Goal: Information Seeking & Learning: Learn about a topic

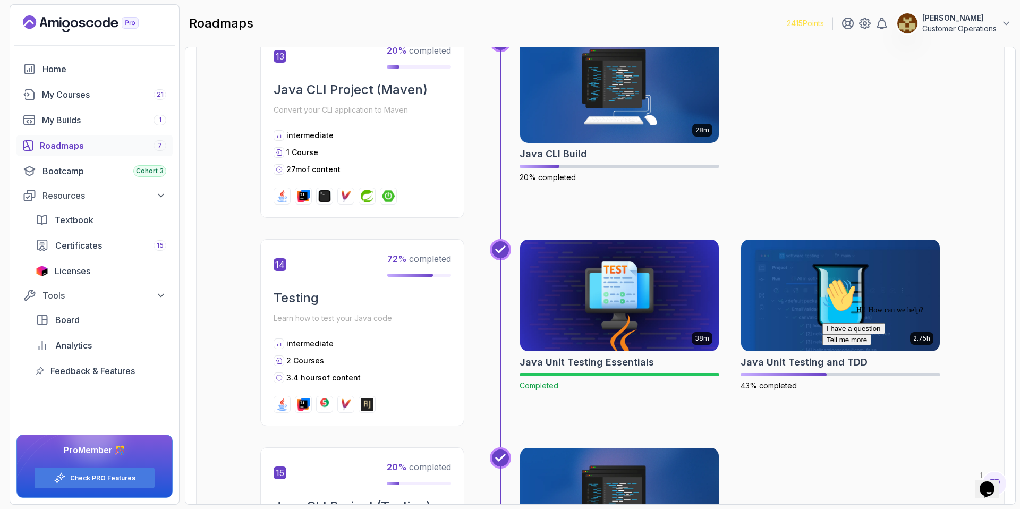
scroll to position [3080, 0]
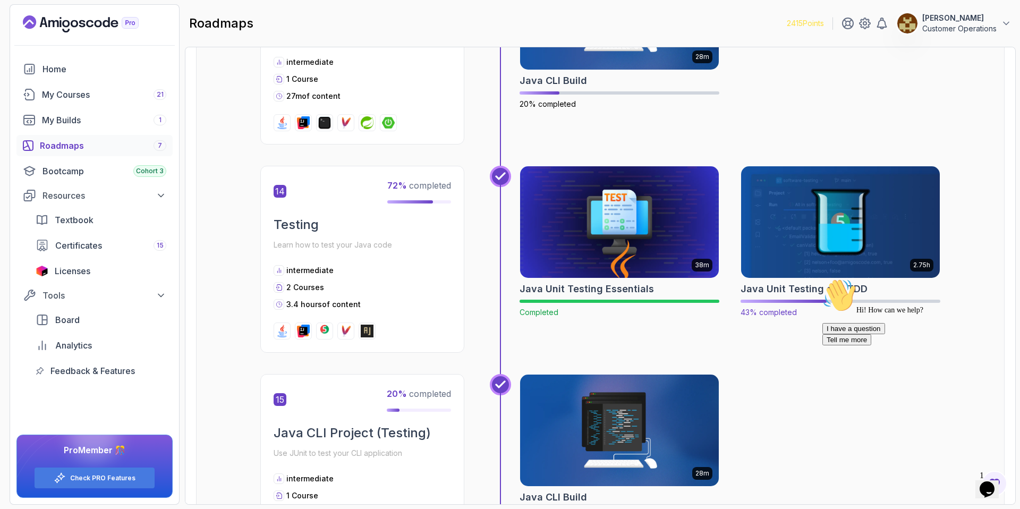
click at [814, 215] on img at bounding box center [841, 222] width 209 height 117
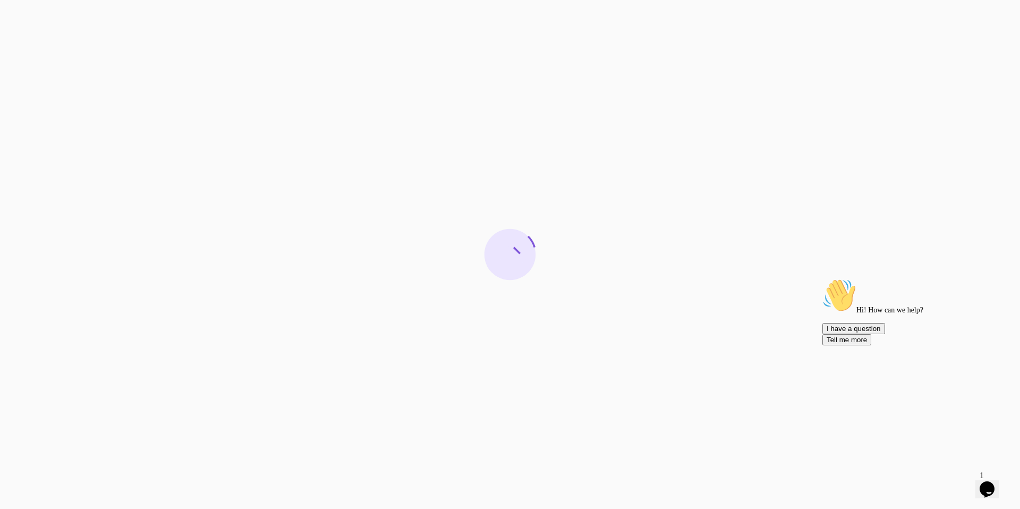
drag, startPoint x: 997, startPoint y: 352, endPoint x: 1805, endPoint y: 627, distance: 852.7
click at [823, 278] on icon "Chat attention grabber" at bounding box center [823, 278] width 0 height 0
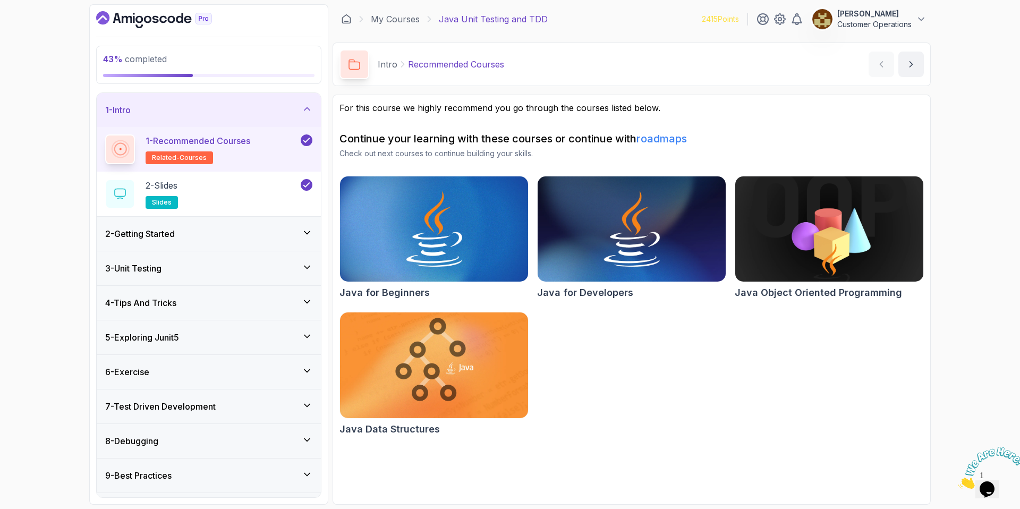
click at [217, 97] on div "1 - Intro" at bounding box center [209, 110] width 224 height 34
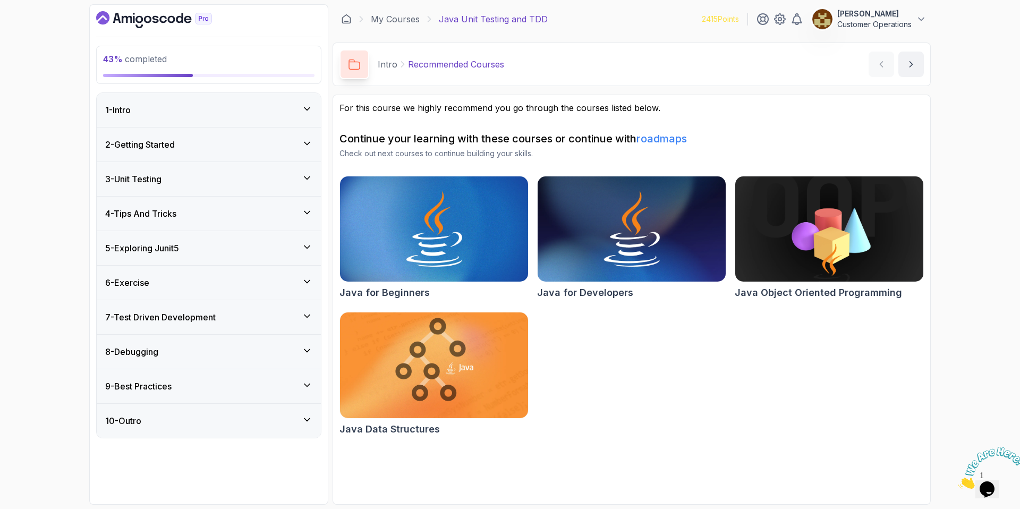
click at [190, 246] on div "5 - Exploring Junit5" at bounding box center [208, 248] width 207 height 13
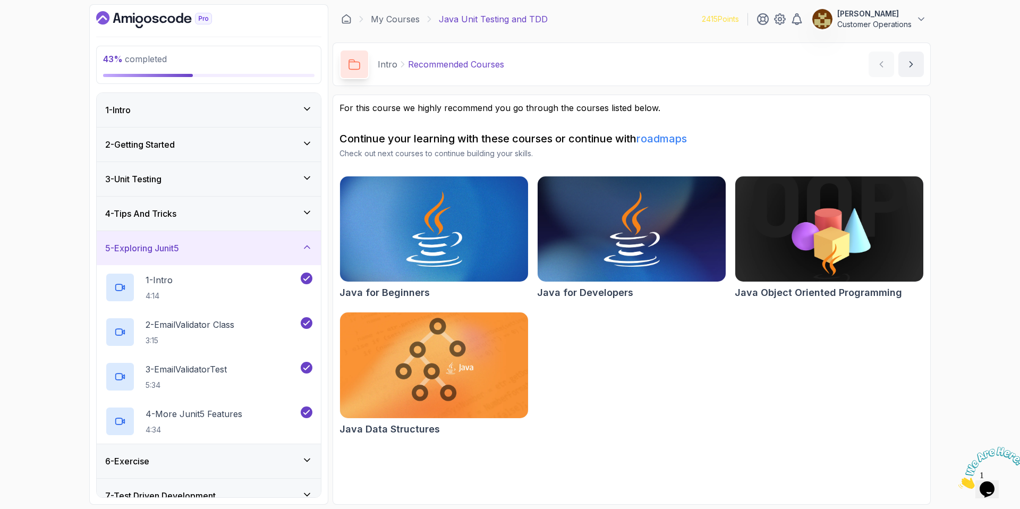
click at [192, 215] on div "4 - Tips And Tricks" at bounding box center [208, 213] width 207 height 13
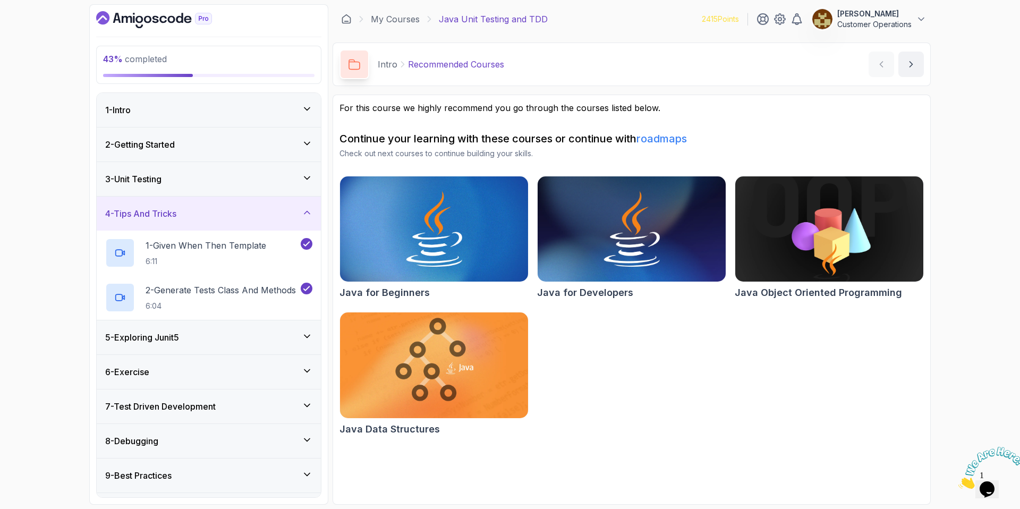
click at [195, 219] on div "4 - Tips And Tricks" at bounding box center [208, 213] width 207 height 13
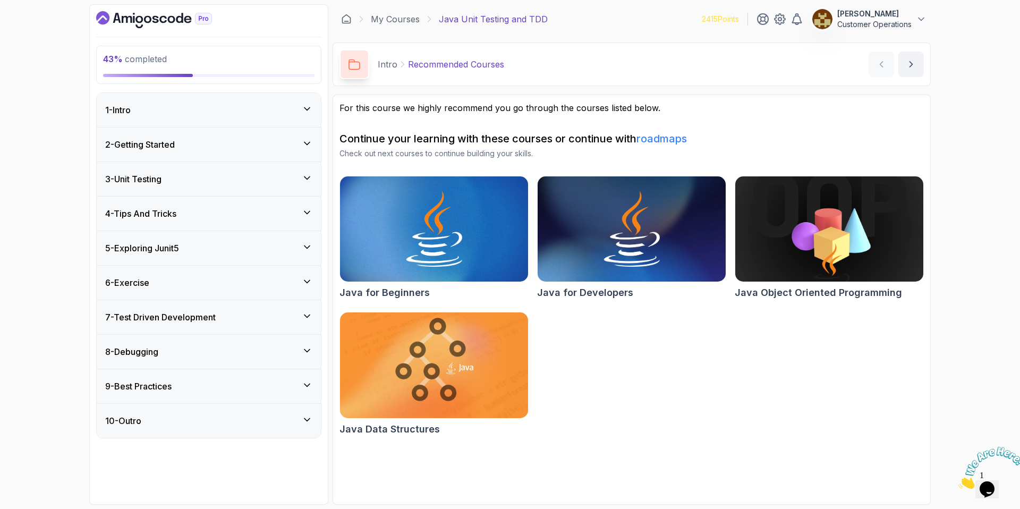
click at [189, 179] on div "3 - Unit Testing" at bounding box center [208, 179] width 207 height 13
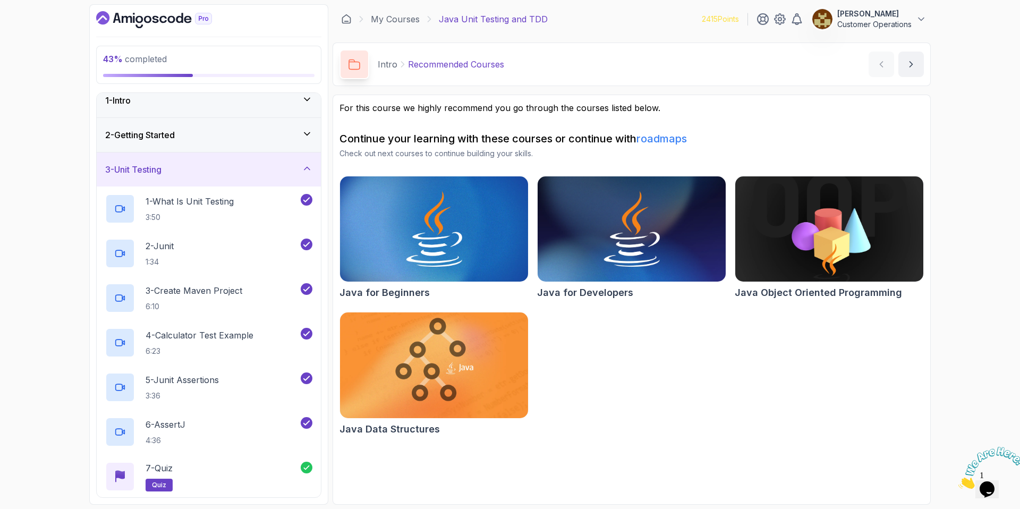
scroll to position [44, 0]
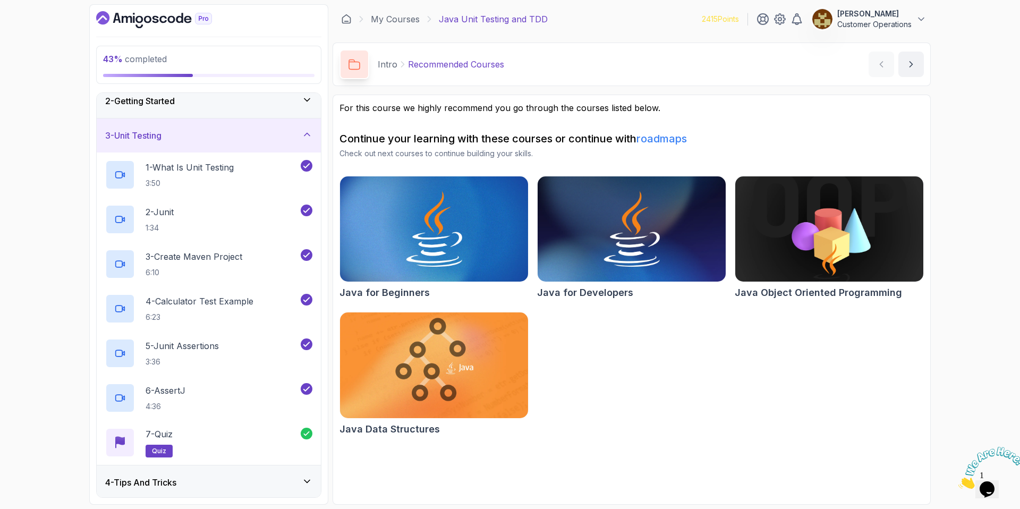
click at [162, 137] on h3 "3 - Unit Testing" at bounding box center [133, 135] width 56 height 13
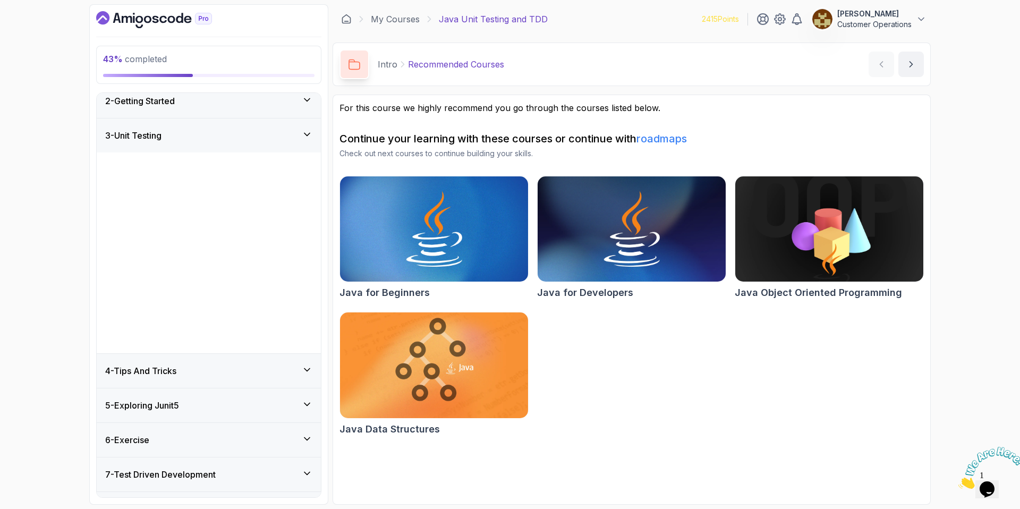
scroll to position [0, 0]
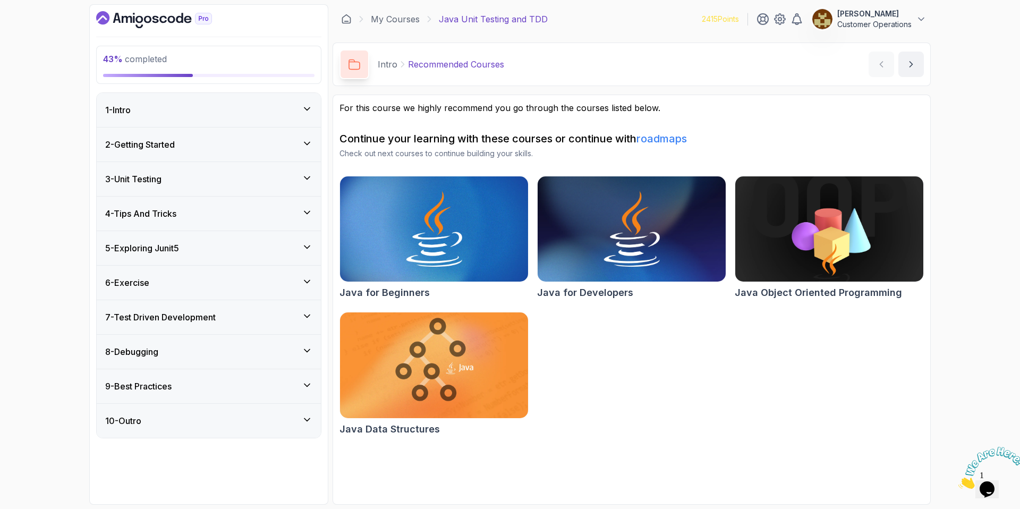
click at [176, 207] on h3 "4 - Tips And Tricks" at bounding box center [140, 213] width 71 height 13
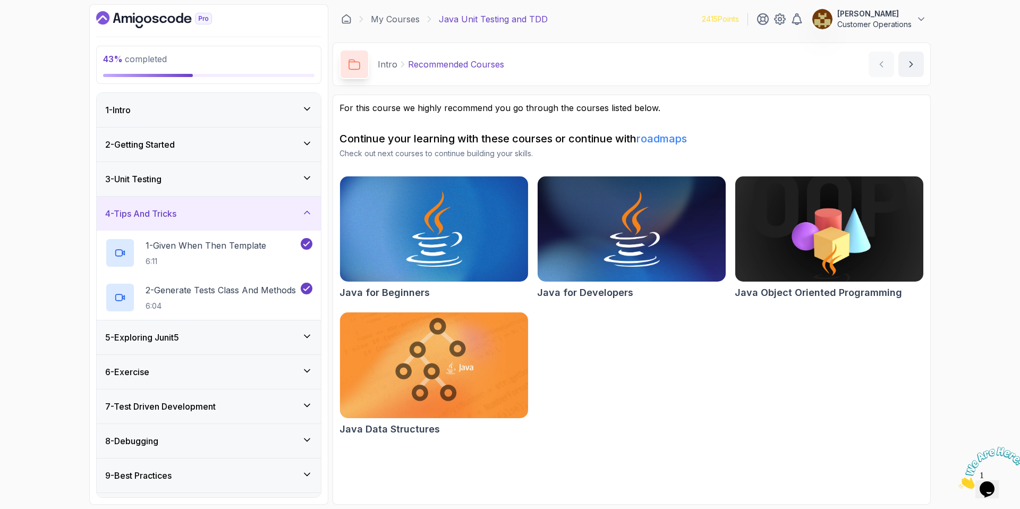
click at [176, 207] on h3 "4 - Tips And Tricks" at bounding box center [140, 213] width 71 height 13
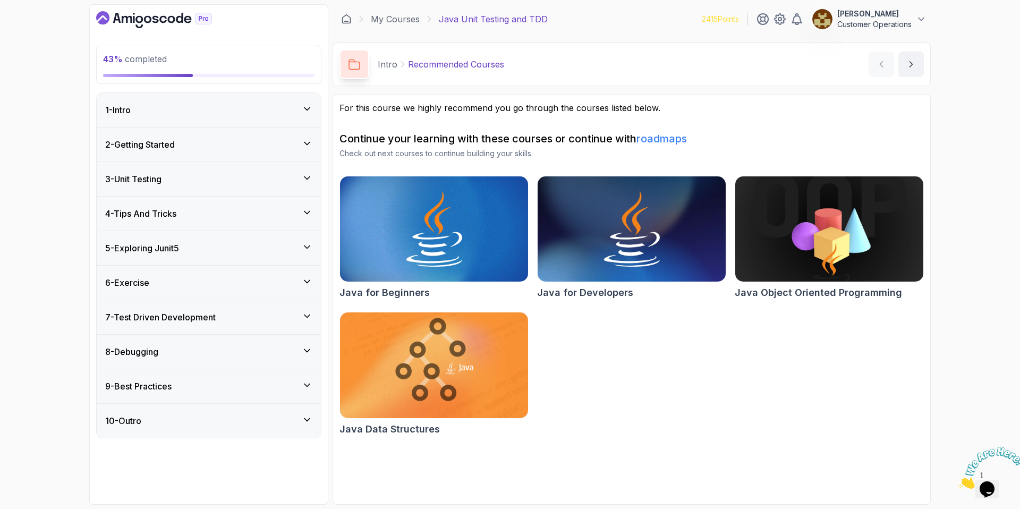
click at [179, 252] on h3 "5 - Exploring Junit5" at bounding box center [142, 248] width 74 height 13
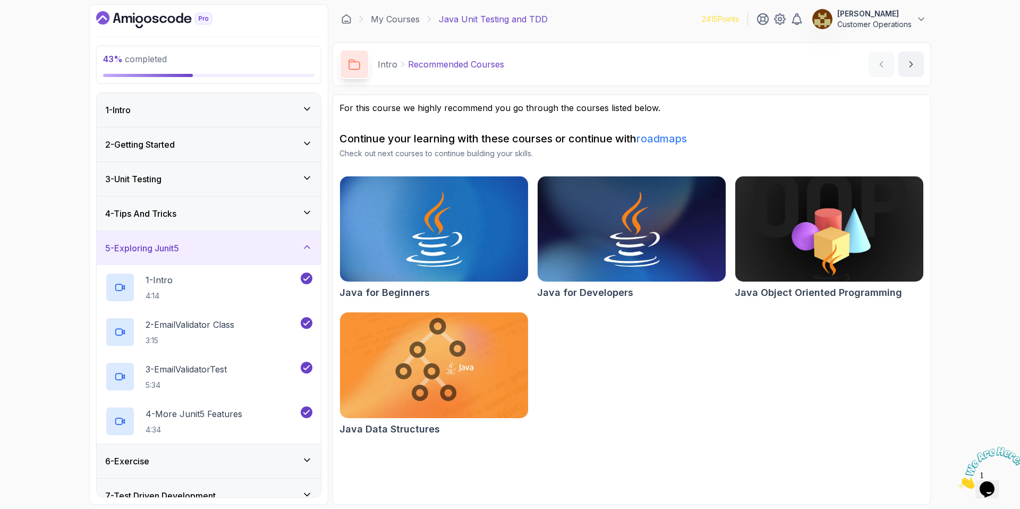
click at [192, 248] on div "5 - Exploring Junit5" at bounding box center [208, 248] width 207 height 13
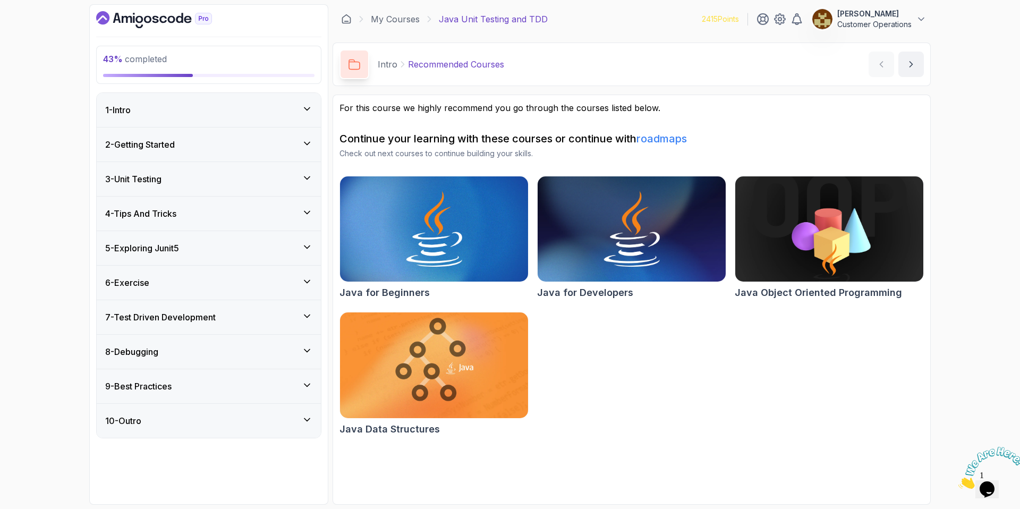
click at [159, 237] on div "5 - Exploring Junit5" at bounding box center [209, 248] width 224 height 34
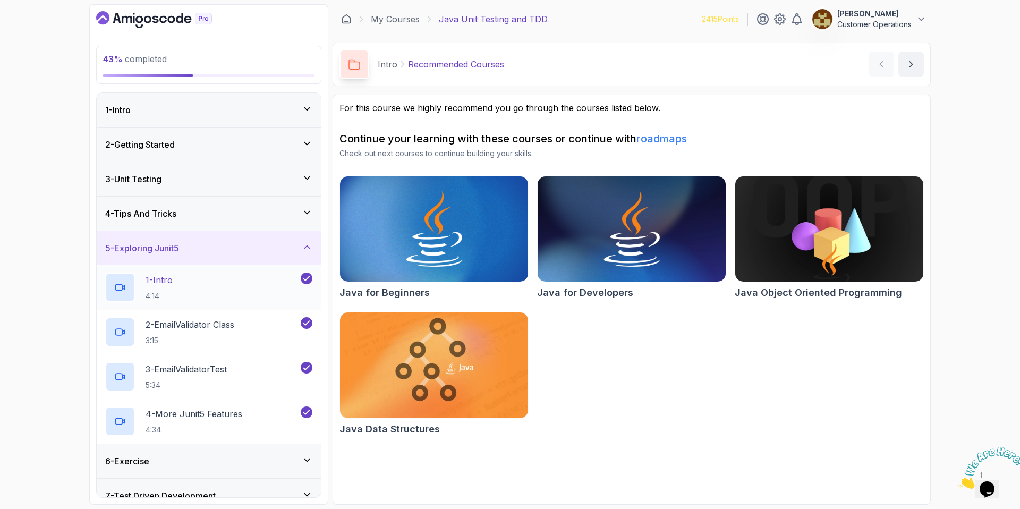
click at [199, 279] on div "1 - Intro 4:14" at bounding box center [201, 288] width 193 height 30
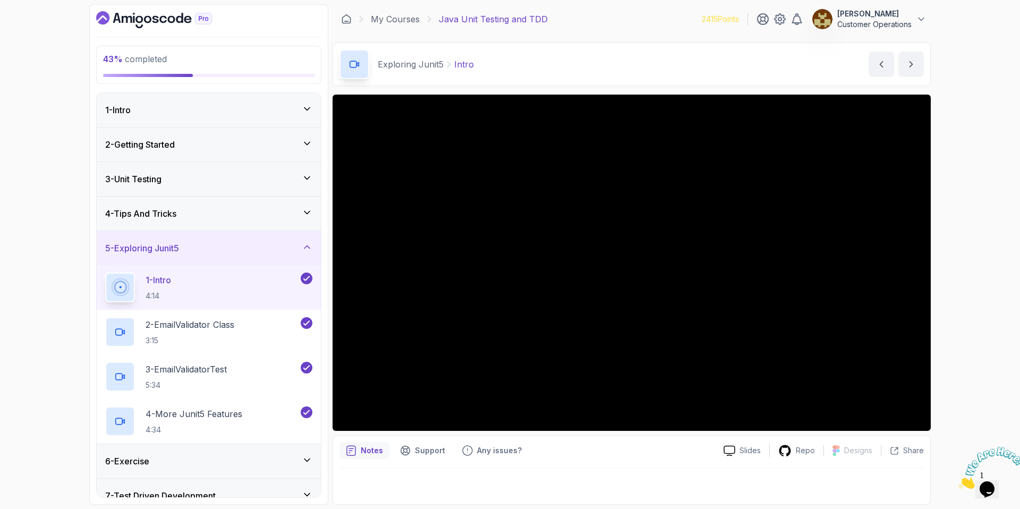
click at [188, 181] on div "3 - Unit Testing" at bounding box center [208, 179] width 207 height 13
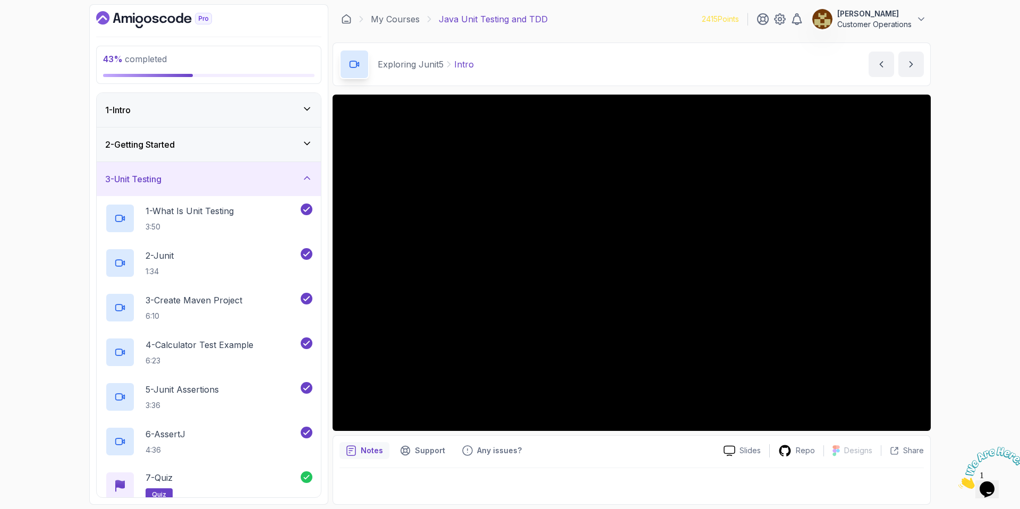
click at [188, 181] on div "3 - Unit Testing" at bounding box center [208, 179] width 207 height 13
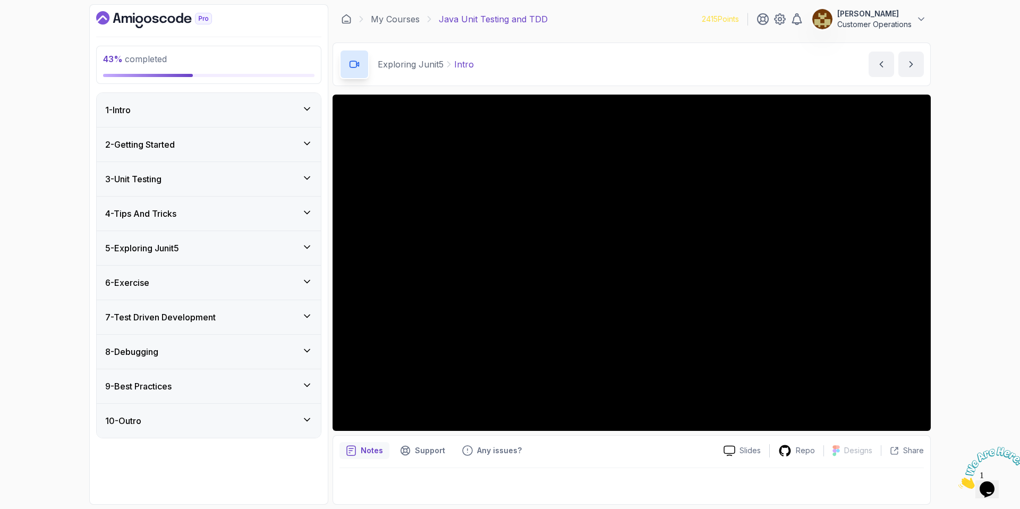
click at [195, 151] on div "2 - Getting Started" at bounding box center [209, 145] width 224 height 34
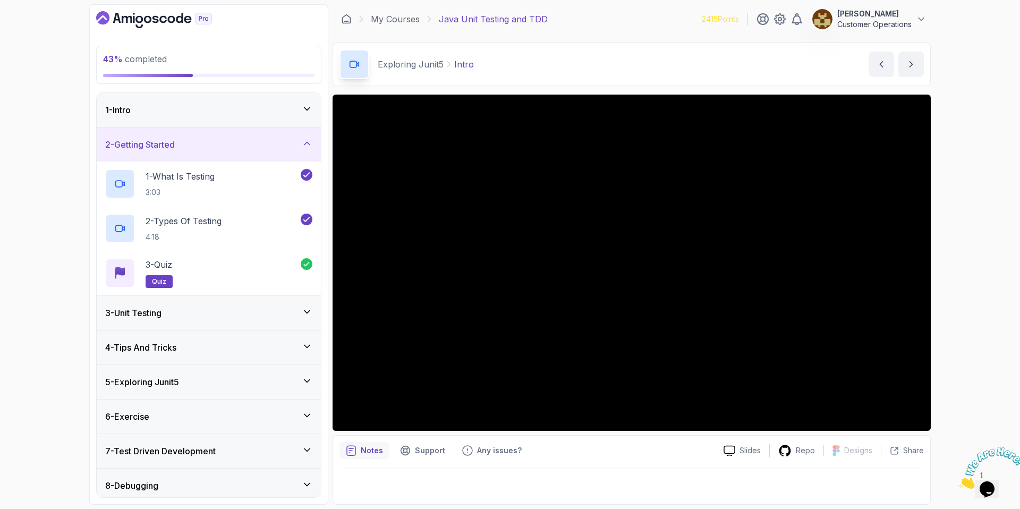
click at [195, 150] on div "2 - Getting Started" at bounding box center [208, 144] width 207 height 13
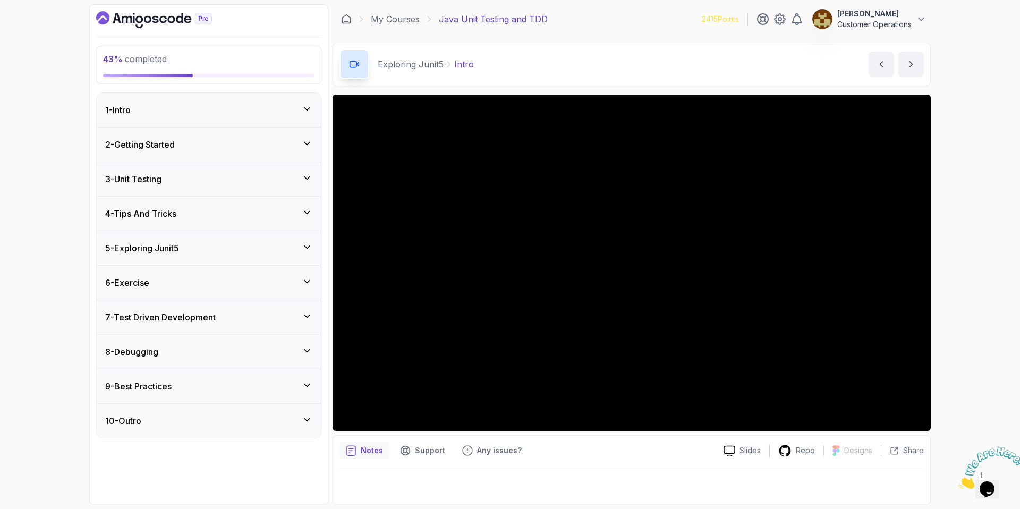
click at [181, 182] on div "3 - Unit Testing" at bounding box center [208, 179] width 207 height 13
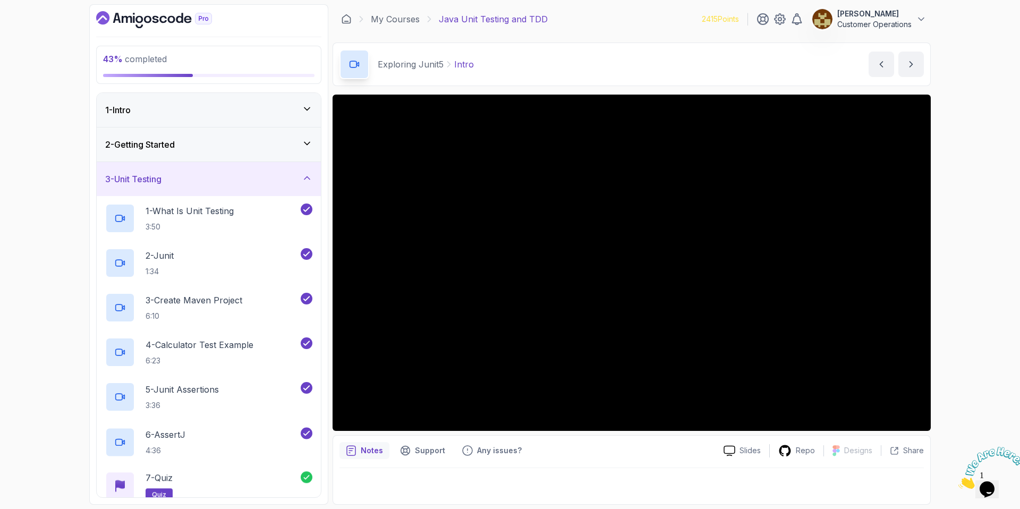
click at [181, 182] on div "3 - Unit Testing" at bounding box center [208, 179] width 207 height 13
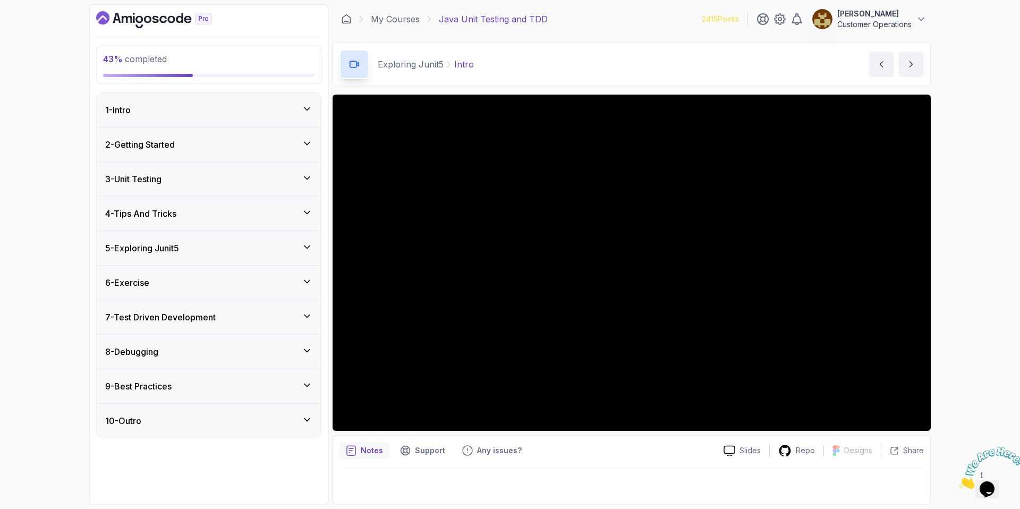
click at [187, 216] on div "4 - Tips And Tricks" at bounding box center [208, 213] width 207 height 13
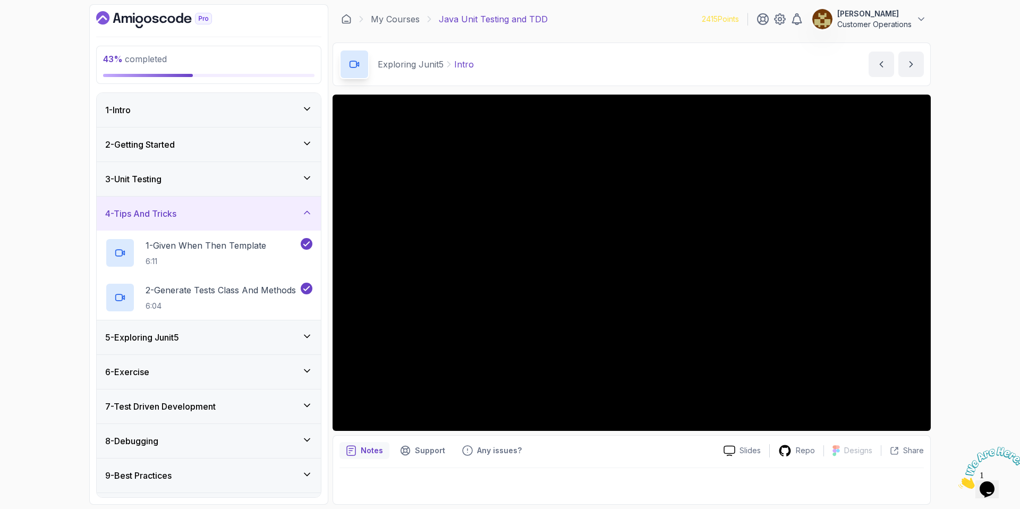
click at [11, 274] on div "43 % completed 1 - Intro 2 - Getting Started 3 - Unit Testing 4 - Tips And Tric…" at bounding box center [510, 254] width 1020 height 509
click at [203, 284] on p "2 - Generate Tests Class And Methods" at bounding box center [221, 290] width 150 height 13
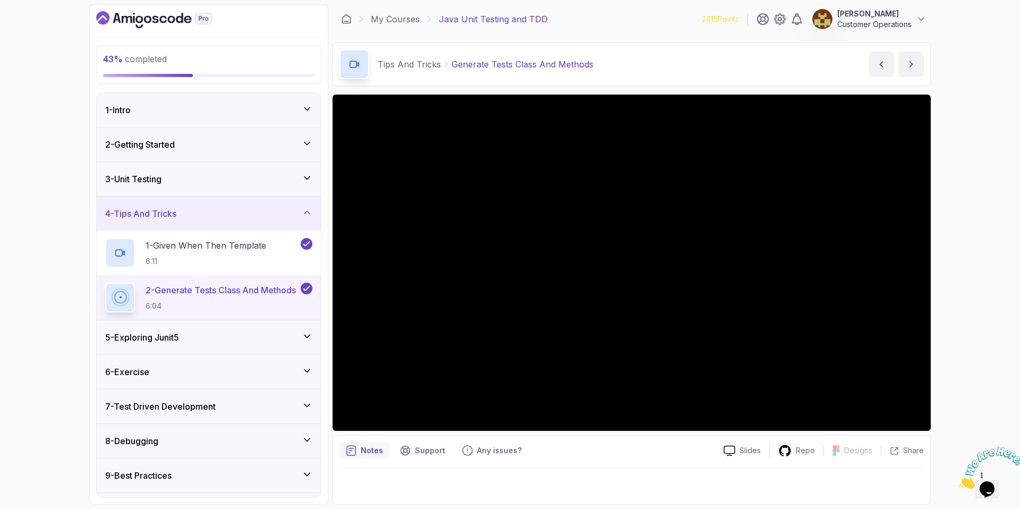
click at [181, 185] on div "3 - Unit Testing" at bounding box center [209, 179] width 224 height 34
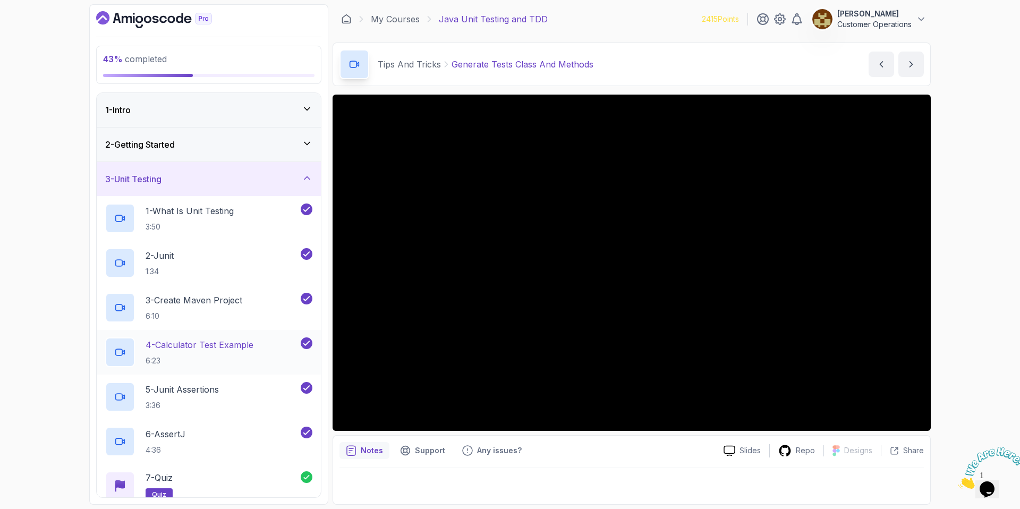
click at [204, 352] on h2 "4 - Calculator Test Example 6:23" at bounding box center [200, 353] width 108 height 28
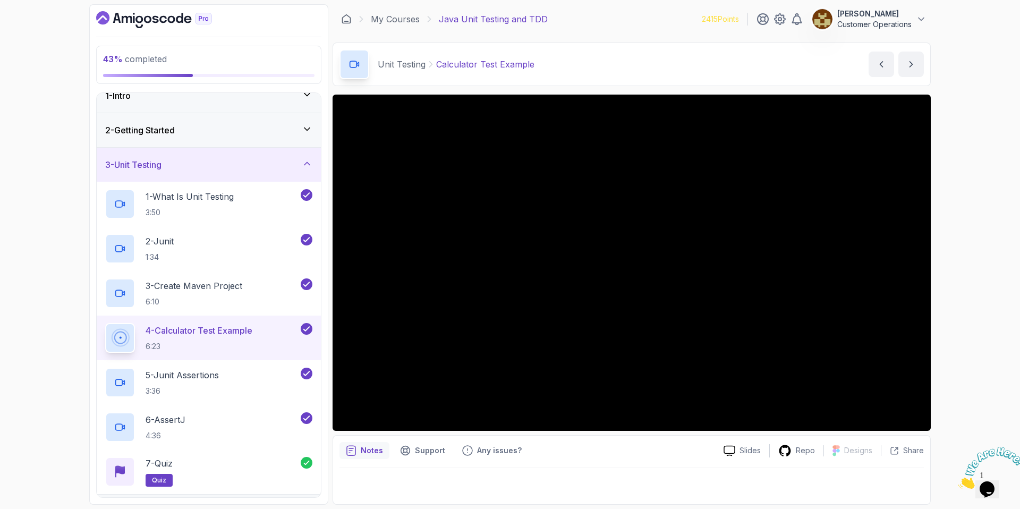
scroll to position [15, 0]
click at [198, 282] on p "3 - Create Maven Project" at bounding box center [194, 285] width 97 height 13
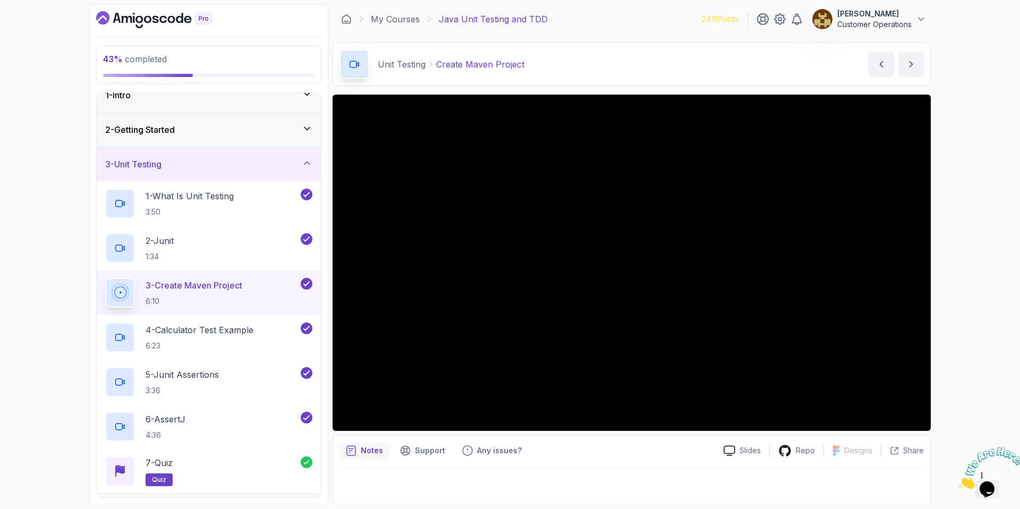
click at [204, 121] on div "2 - Getting Started" at bounding box center [209, 130] width 224 height 34
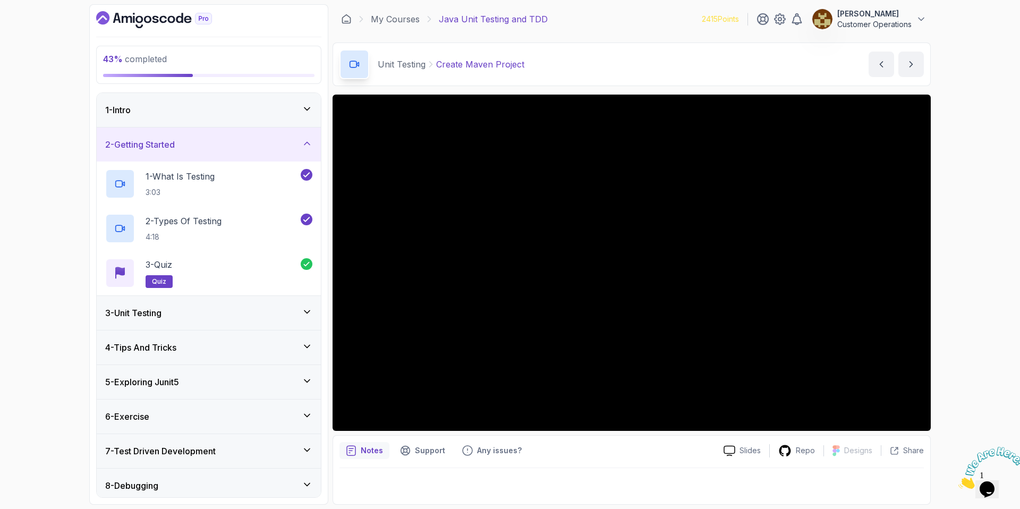
click at [207, 149] on div "2 - Getting Started" at bounding box center [208, 144] width 207 height 13
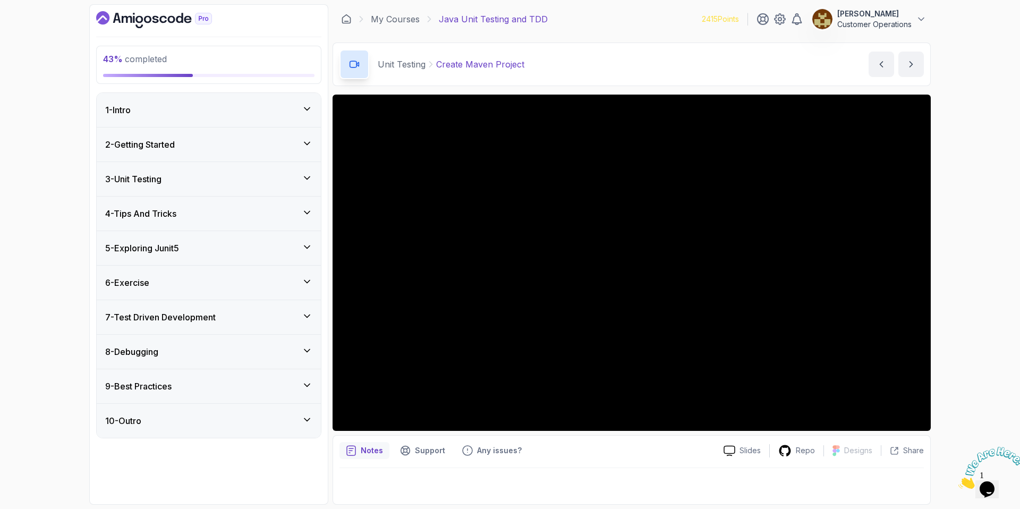
click at [191, 185] on div "3 - Unit Testing" at bounding box center [208, 179] width 207 height 13
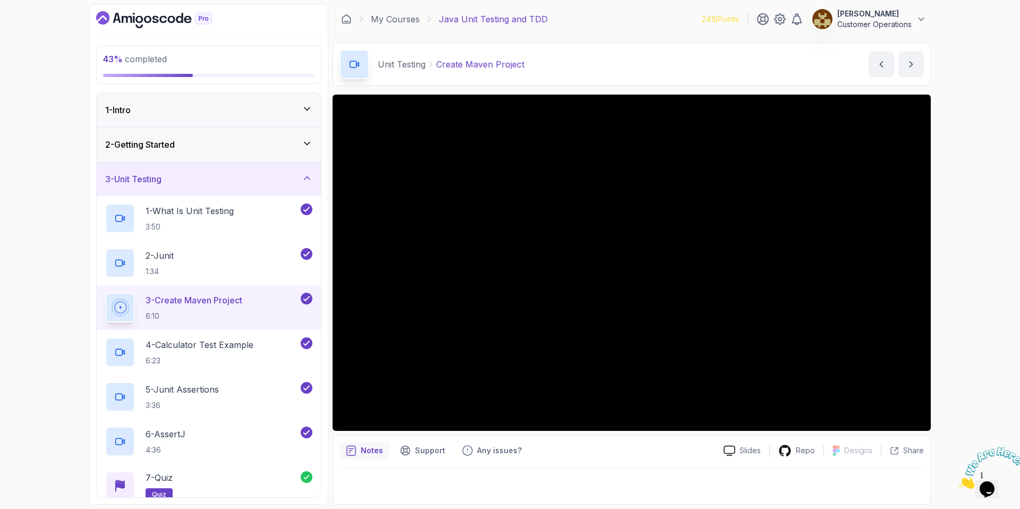
click at [191, 185] on div "3 - Unit Testing" at bounding box center [208, 179] width 207 height 13
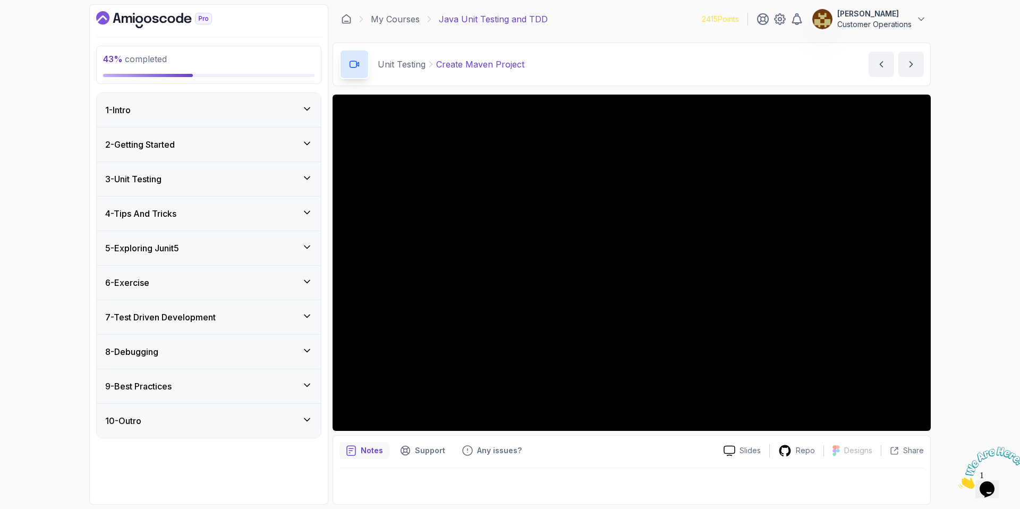
click at [191, 185] on div "3 - Unit Testing" at bounding box center [208, 179] width 207 height 13
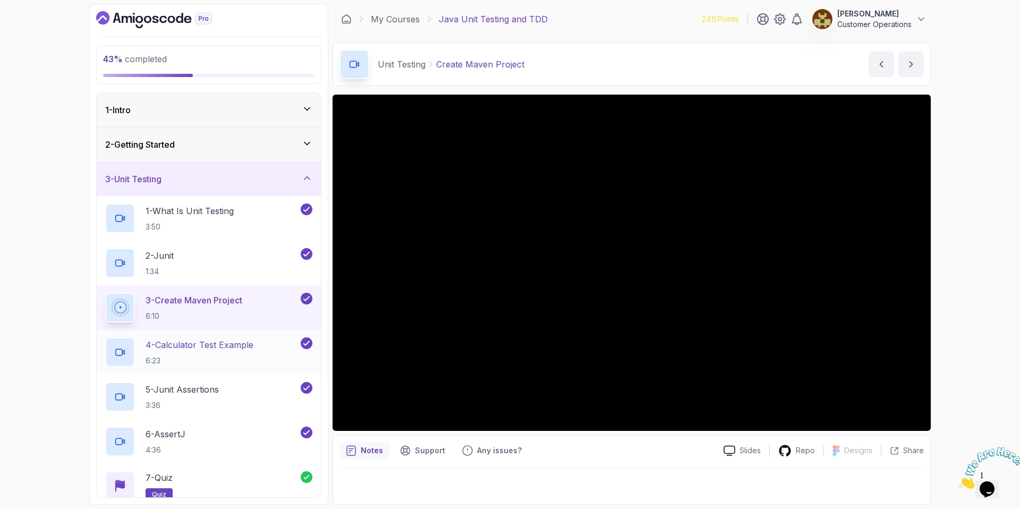
click at [195, 342] on p "4 - Calculator Test Example" at bounding box center [200, 345] width 108 height 13
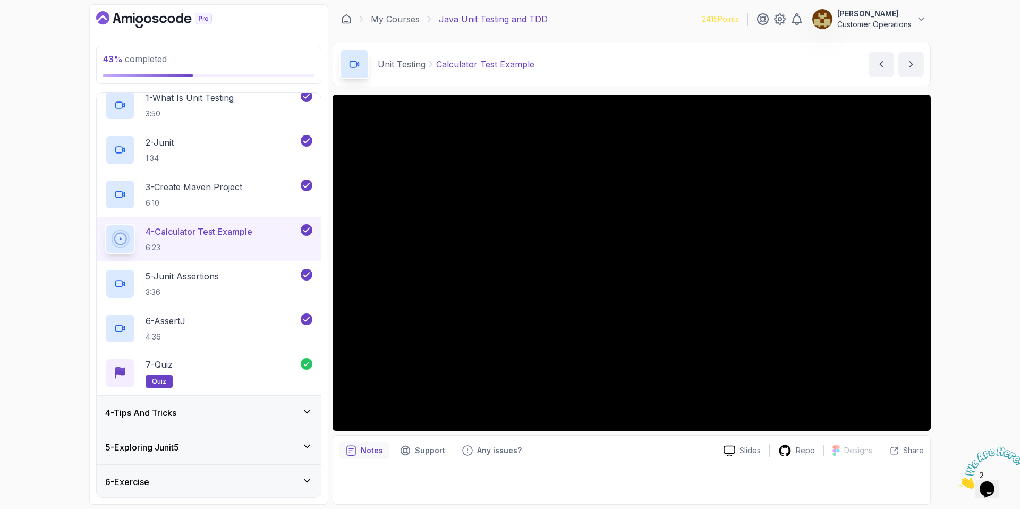
scroll to position [47, 0]
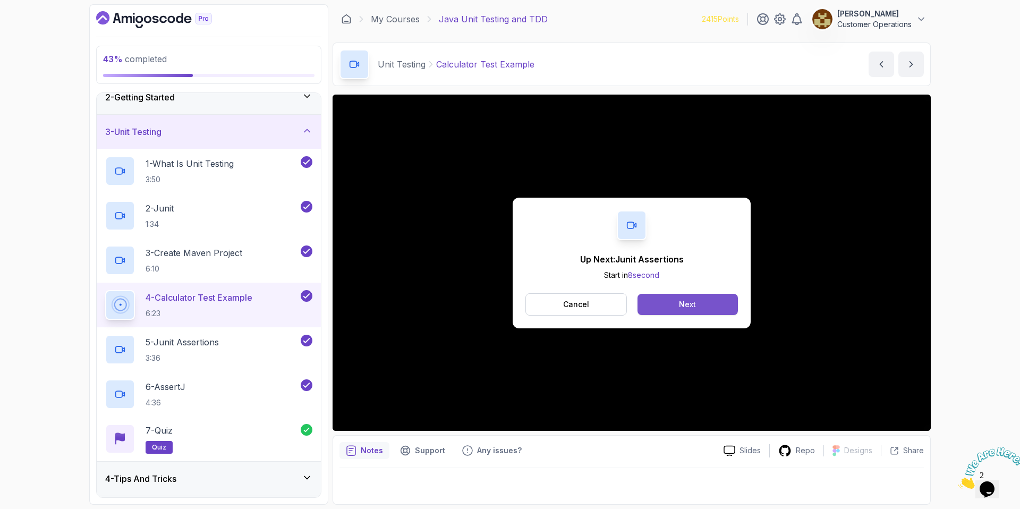
click at [677, 310] on button "Next" at bounding box center [688, 304] width 100 height 21
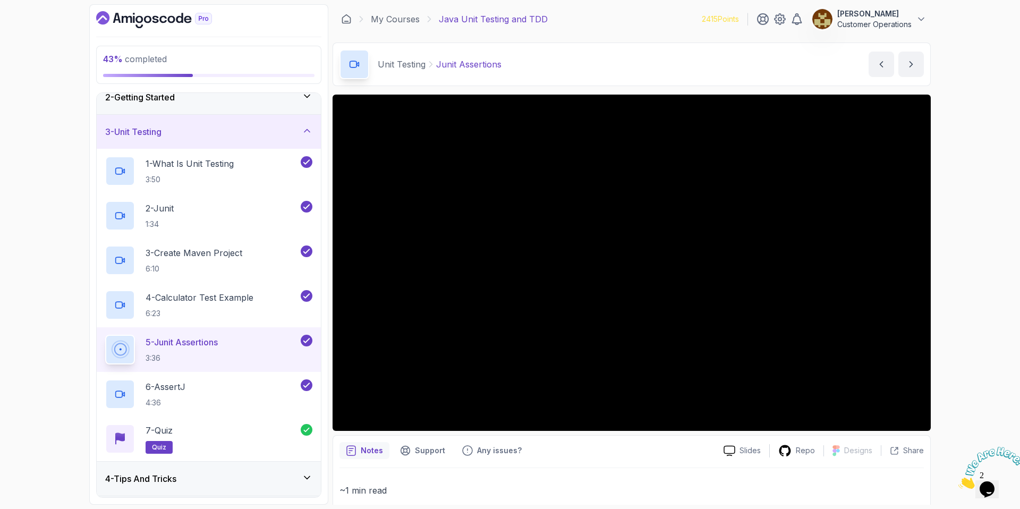
click at [991, 286] on div "43 % completed 1 - Intro 2 - Getting Started 3 - Unit Testing 1 - What Is Unit …" at bounding box center [510, 254] width 1020 height 509
click at [210, 130] on div "3 - Unit Testing" at bounding box center [208, 131] width 207 height 13
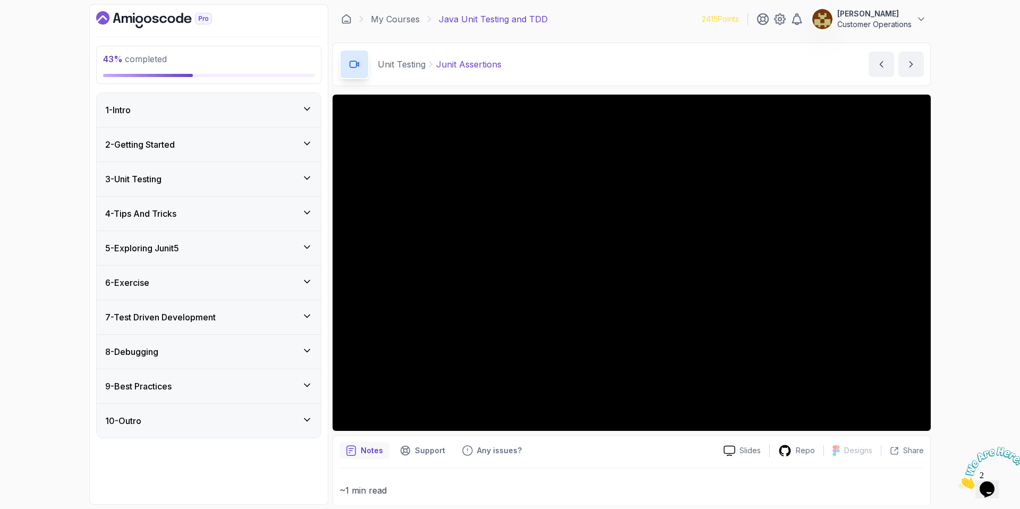
click at [158, 207] on h3 "4 - Tips And Tricks" at bounding box center [140, 213] width 71 height 13
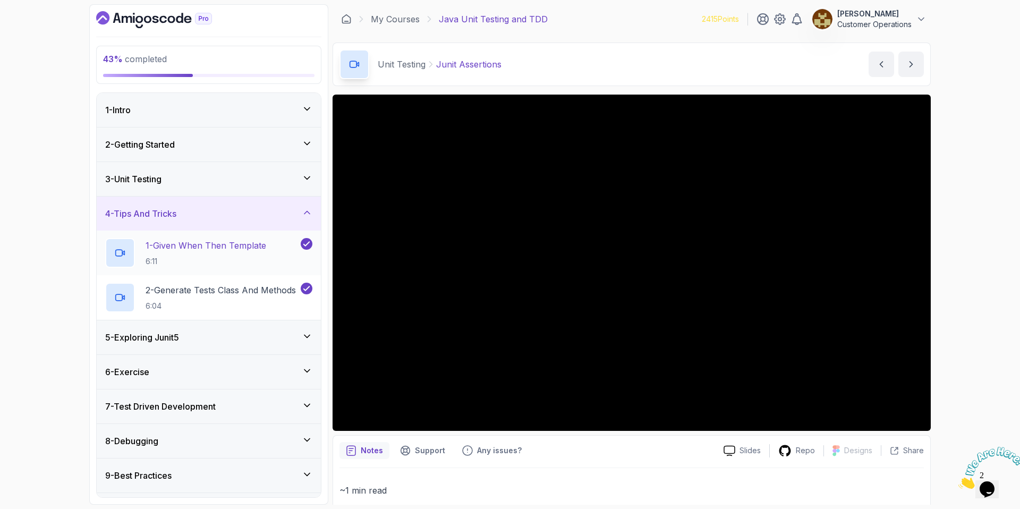
click at [209, 248] on p "1 - Given When Then Template" at bounding box center [206, 245] width 121 height 13
click at [1020, 304] on div "43 % completed 1 - Intro 2 - Getting Started 3 - Unit Testing 4 - Tips And Tric…" at bounding box center [510, 254] width 1020 height 509
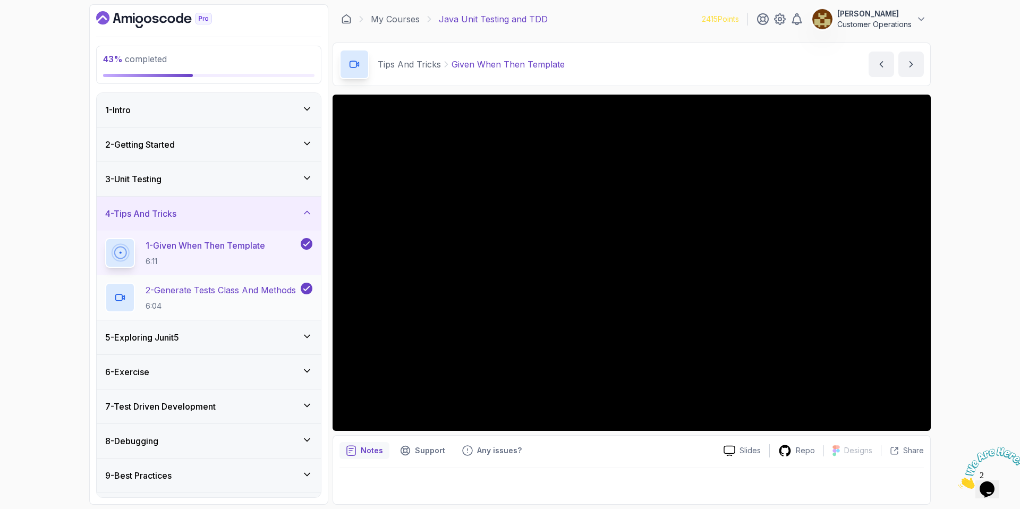
click at [206, 288] on p "2 - Generate Tests Class And Methods" at bounding box center [221, 290] width 150 height 13
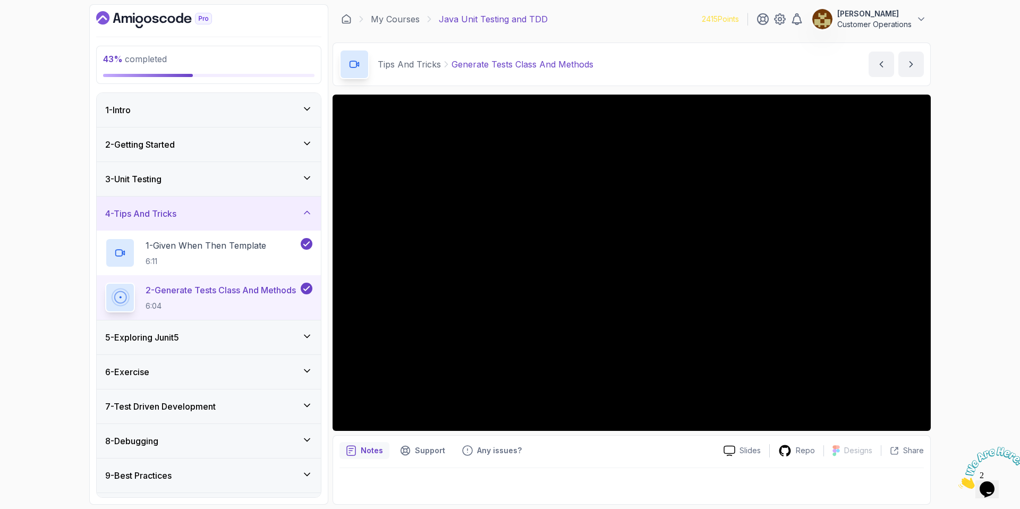
click at [196, 214] on div "4 - Tips And Tricks" at bounding box center [208, 213] width 207 height 13
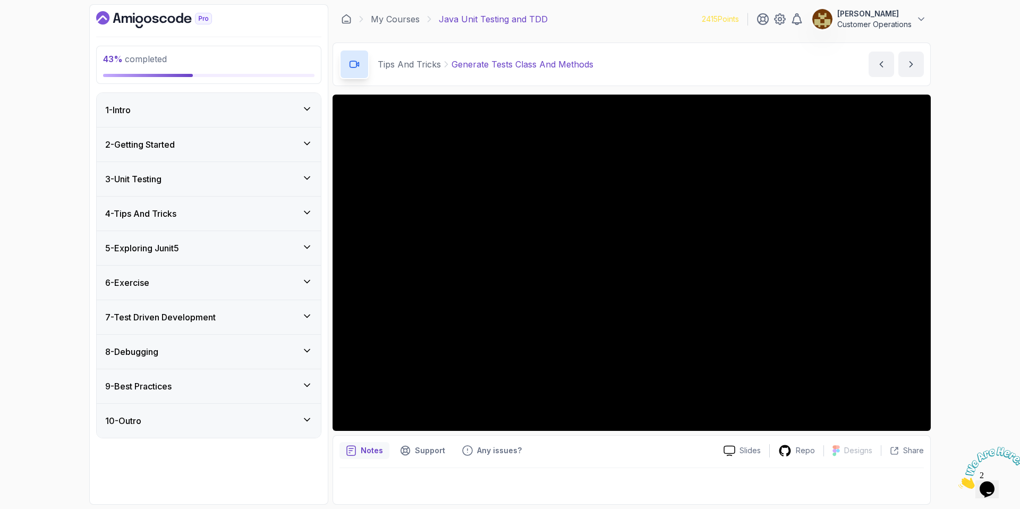
click at [163, 268] on div "6 - Exercise" at bounding box center [209, 283] width 224 height 34
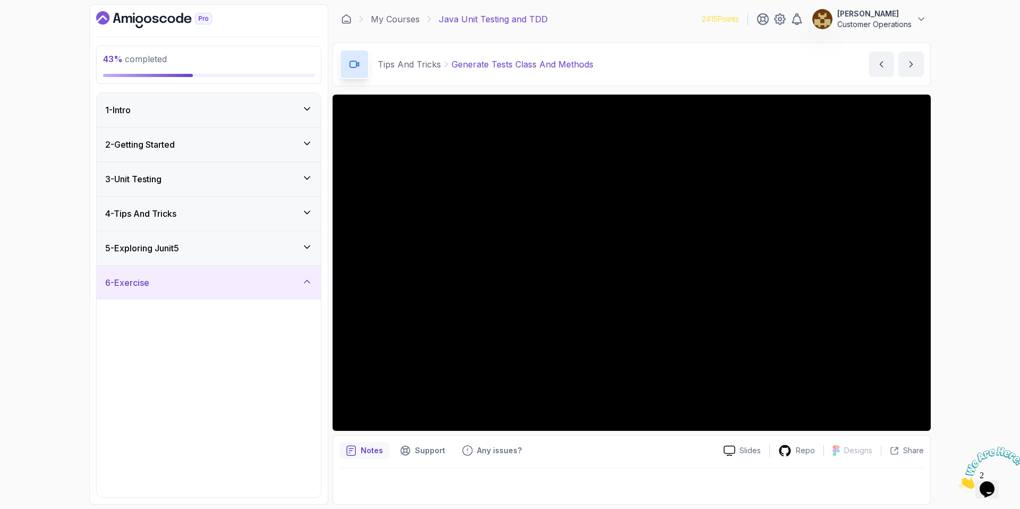
click at [166, 246] on h3 "5 - Exploring Junit5" at bounding box center [142, 248] width 74 height 13
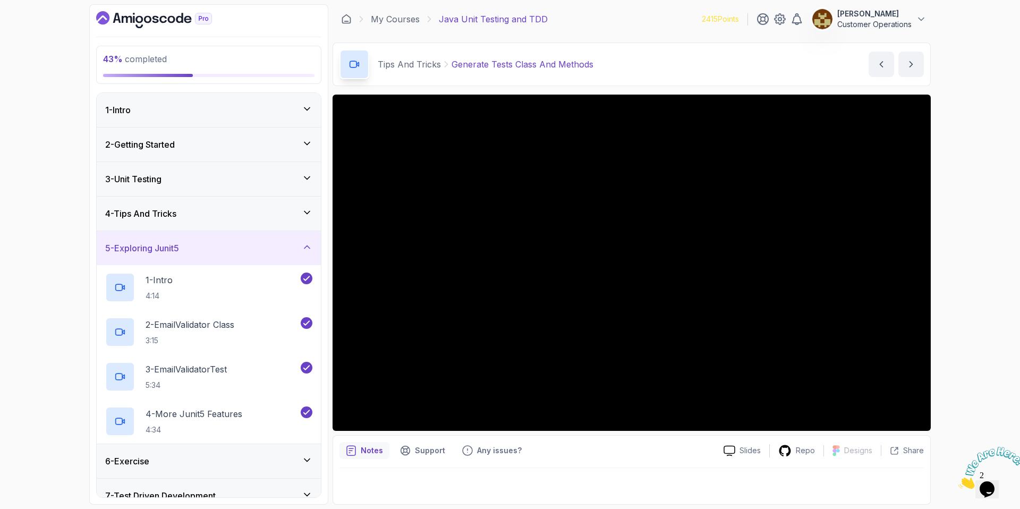
click at [166, 246] on h3 "5 - Exploring Junit5" at bounding box center [142, 248] width 74 height 13
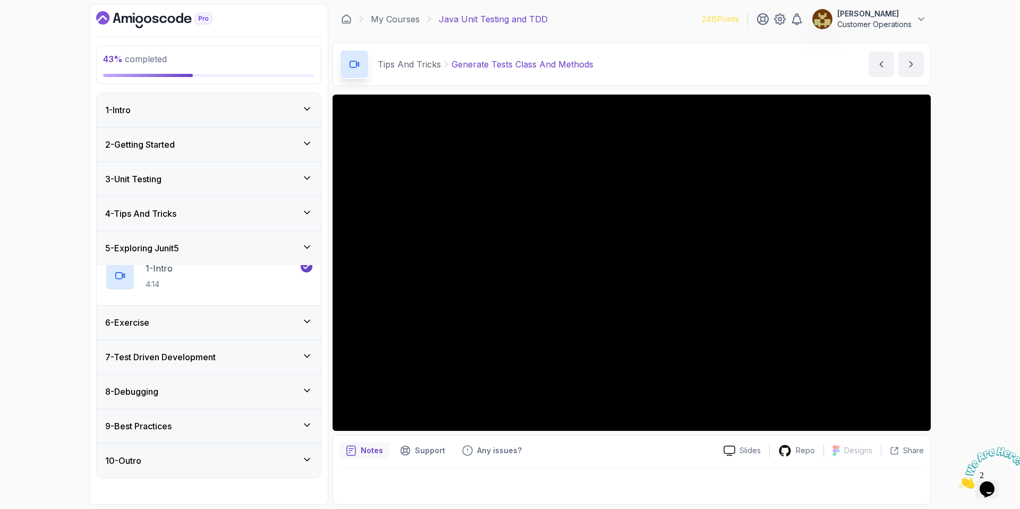
click at [174, 217] on h3 "4 - Tips And Tricks" at bounding box center [140, 213] width 71 height 13
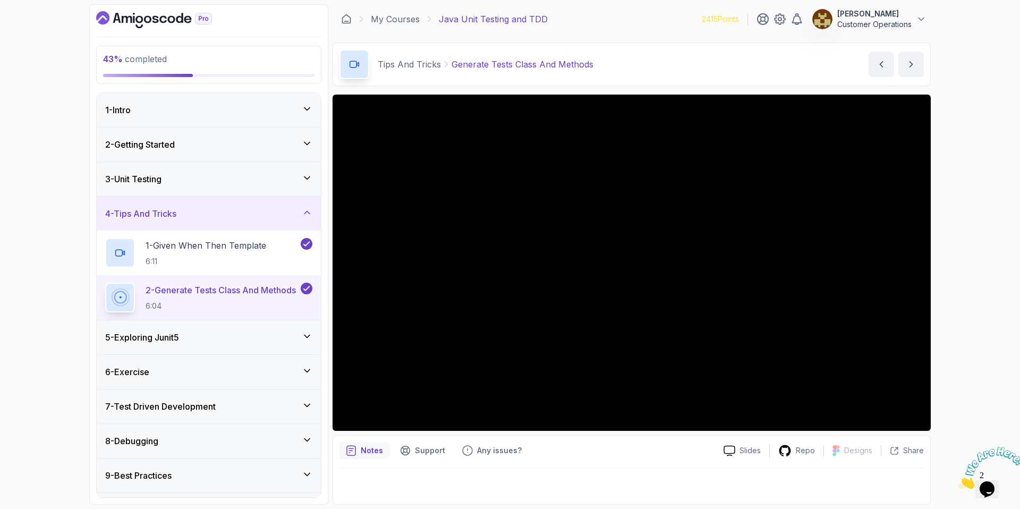
click at [197, 212] on div "4 - Tips And Tricks" at bounding box center [208, 213] width 207 height 13
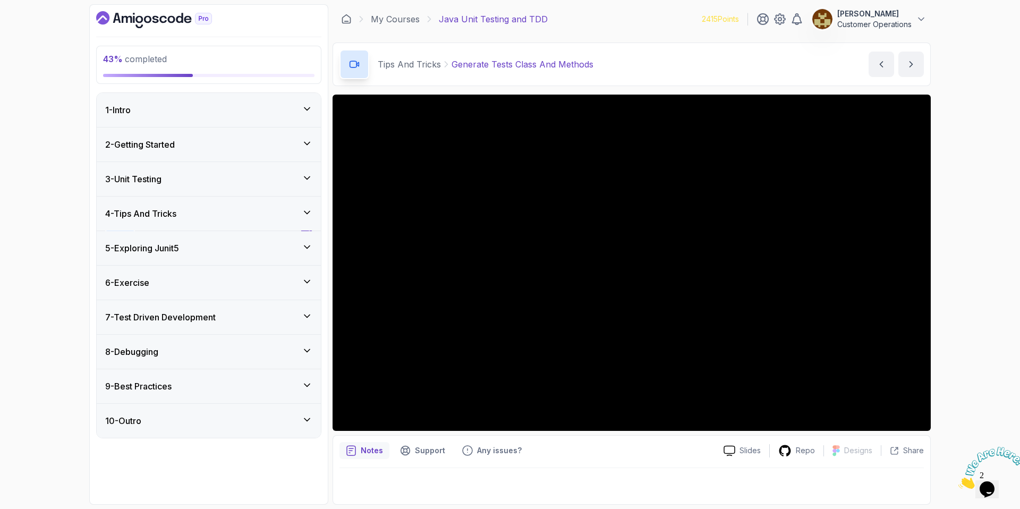
click at [175, 252] on h3 "5 - Exploring Junit5" at bounding box center [142, 248] width 74 height 13
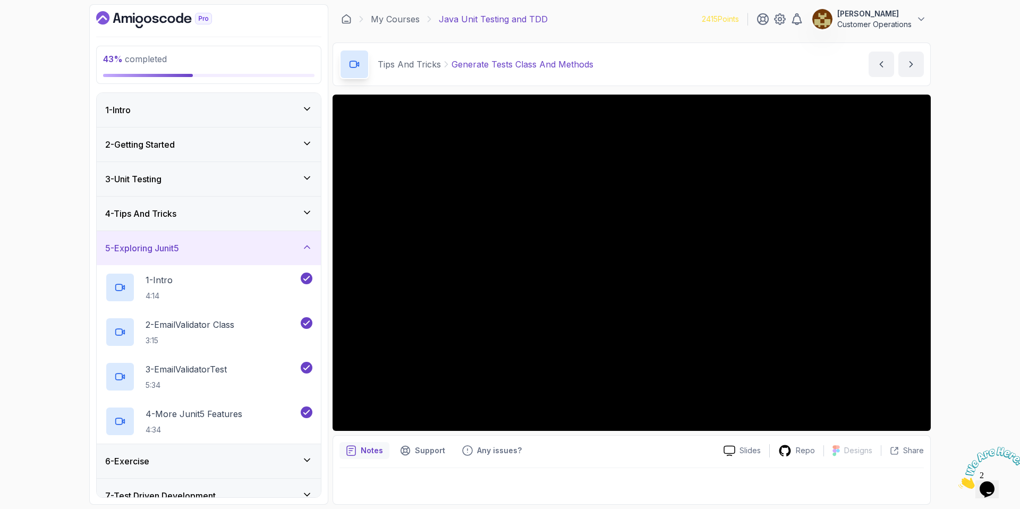
click at [175, 252] on h3 "5 - Exploring Junit5" at bounding box center [142, 248] width 74 height 13
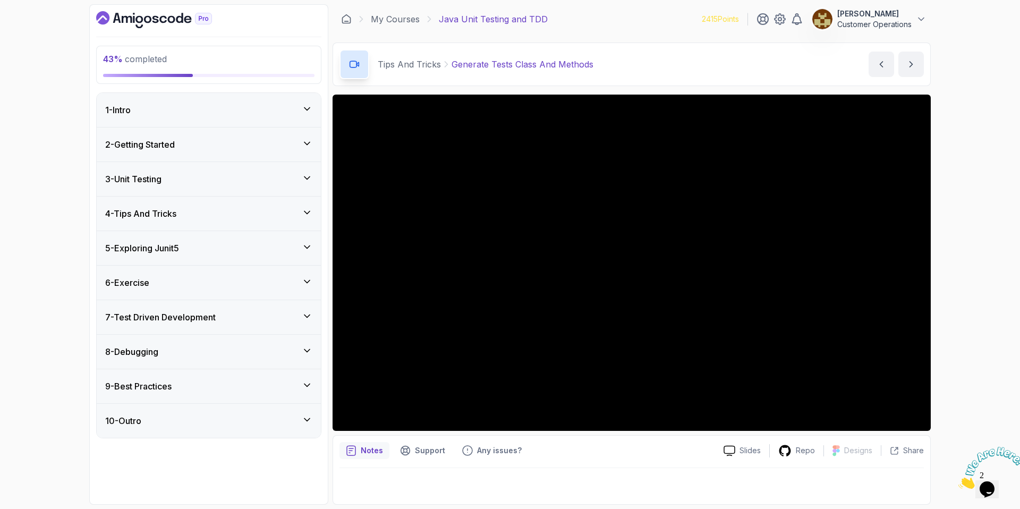
click at [197, 292] on div "6 - Exercise" at bounding box center [209, 283] width 224 height 34
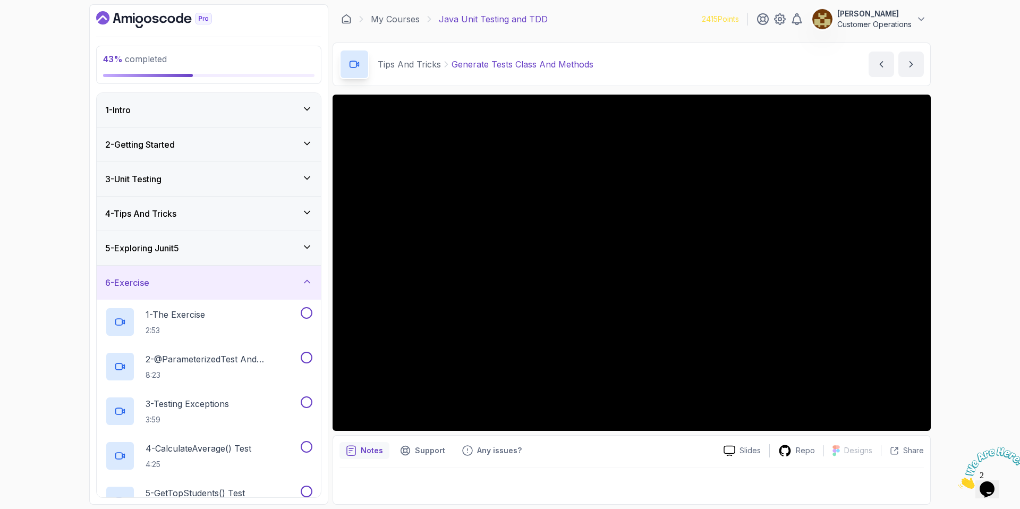
click at [197, 292] on div "6 - Exercise" at bounding box center [209, 283] width 224 height 34
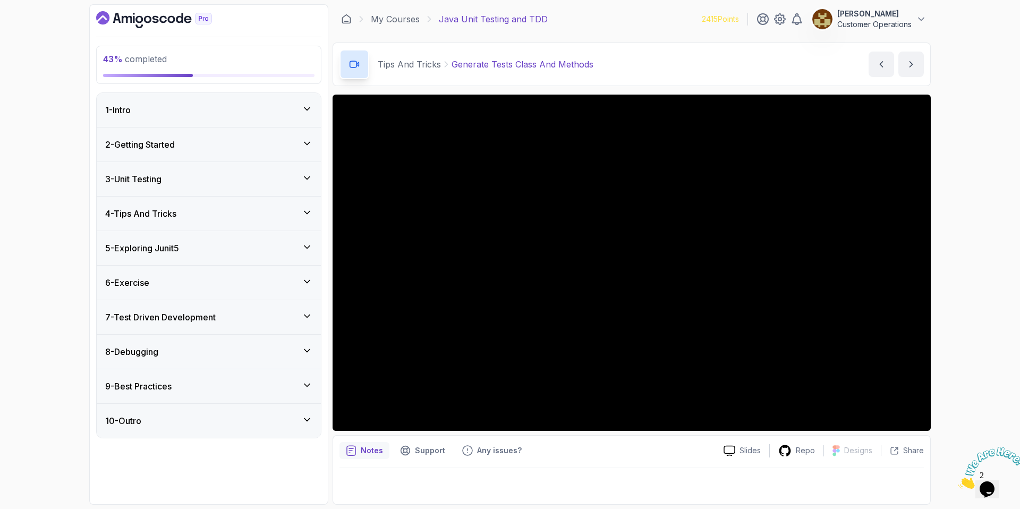
click at [198, 250] on div "5 - Exploring Junit5" at bounding box center [208, 248] width 207 height 13
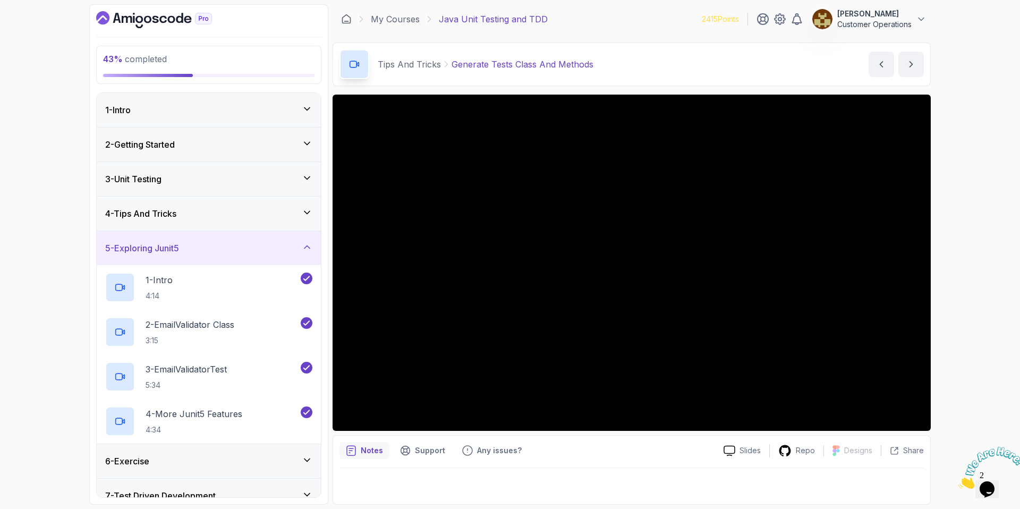
click at [198, 249] on div "5 - Exploring Junit5" at bounding box center [208, 248] width 207 height 13
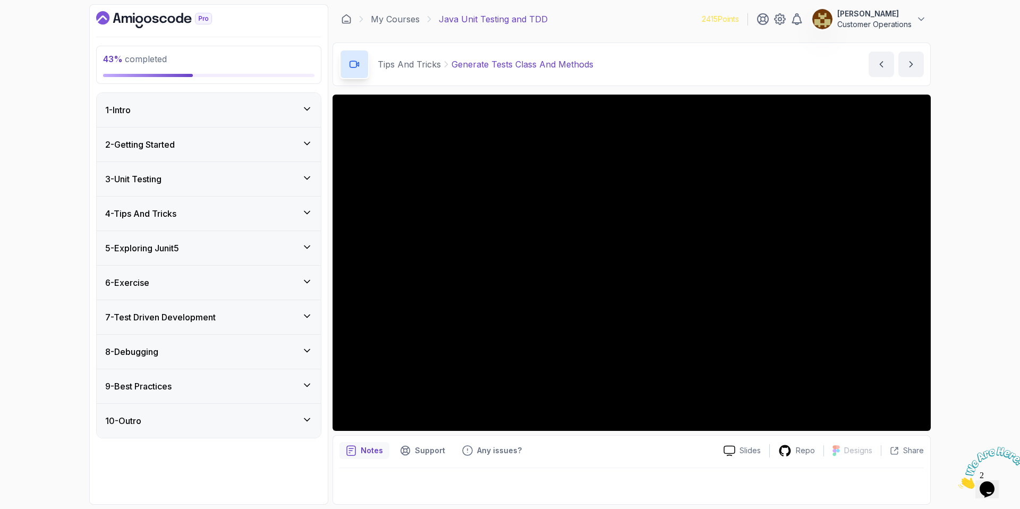
click at [179, 246] on h3 "5 - Exploring Junit5" at bounding box center [142, 248] width 74 height 13
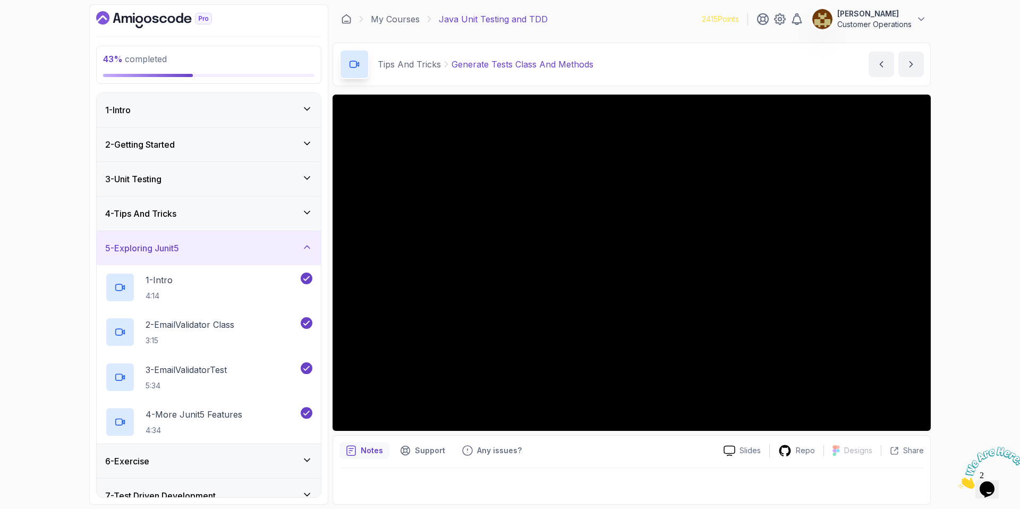
click at [179, 246] on h3 "5 - Exploring Junit5" at bounding box center [142, 248] width 74 height 13
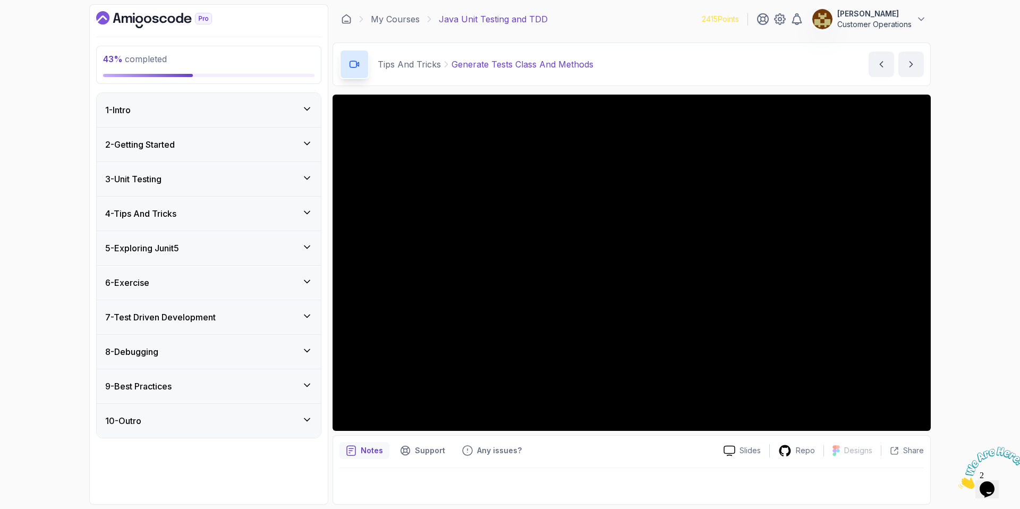
click at [176, 210] on h3 "4 - Tips And Tricks" at bounding box center [140, 213] width 71 height 13
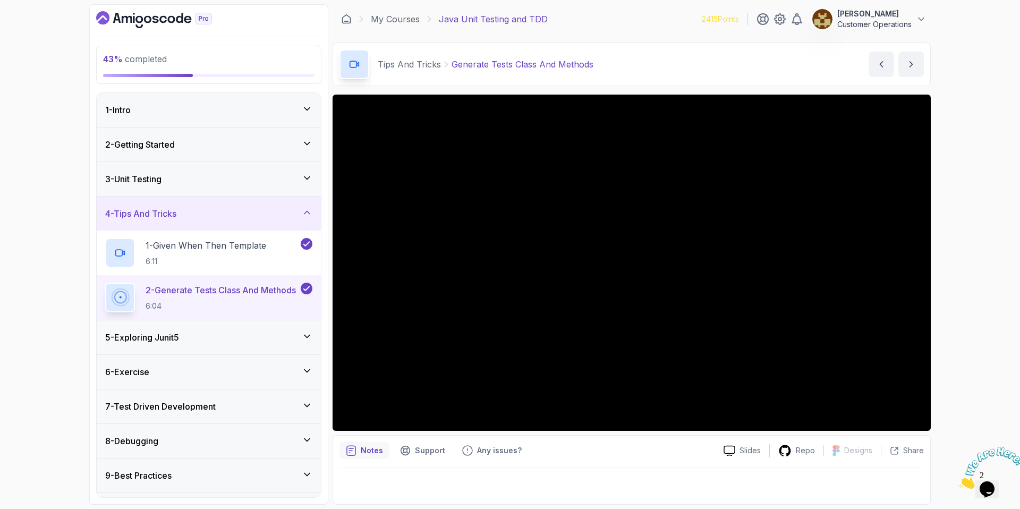
click at [176, 210] on h3 "4 - Tips And Tricks" at bounding box center [140, 213] width 71 height 13
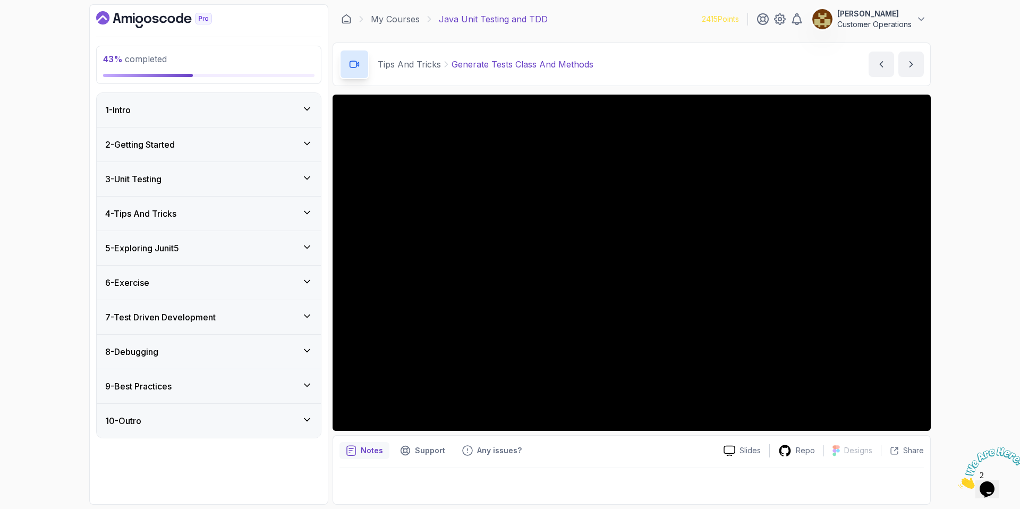
click at [195, 233] on div "5 - Exploring Junit5" at bounding box center [209, 248] width 224 height 34
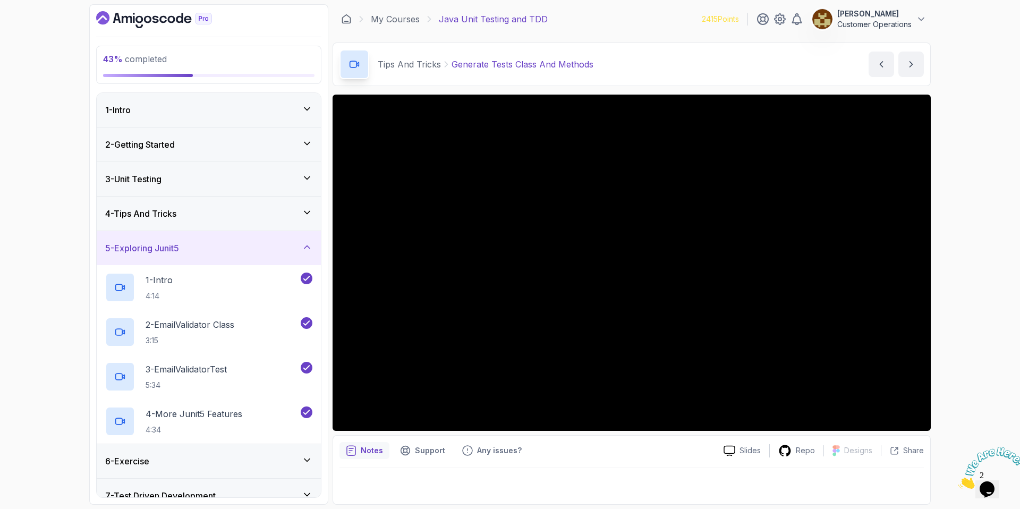
click at [192, 240] on div "5 - Exploring Junit5" at bounding box center [209, 248] width 224 height 34
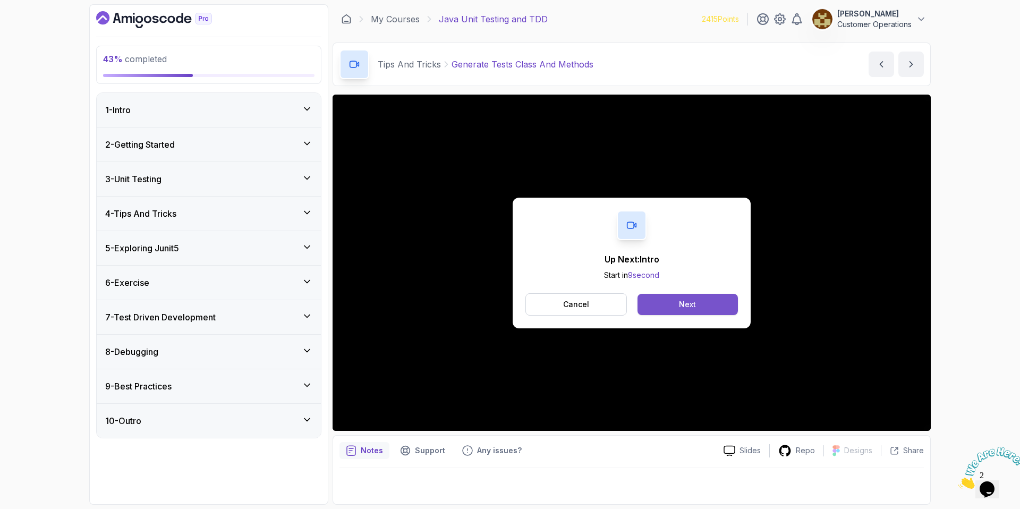
click at [686, 307] on div "Next" at bounding box center [687, 304] width 17 height 11
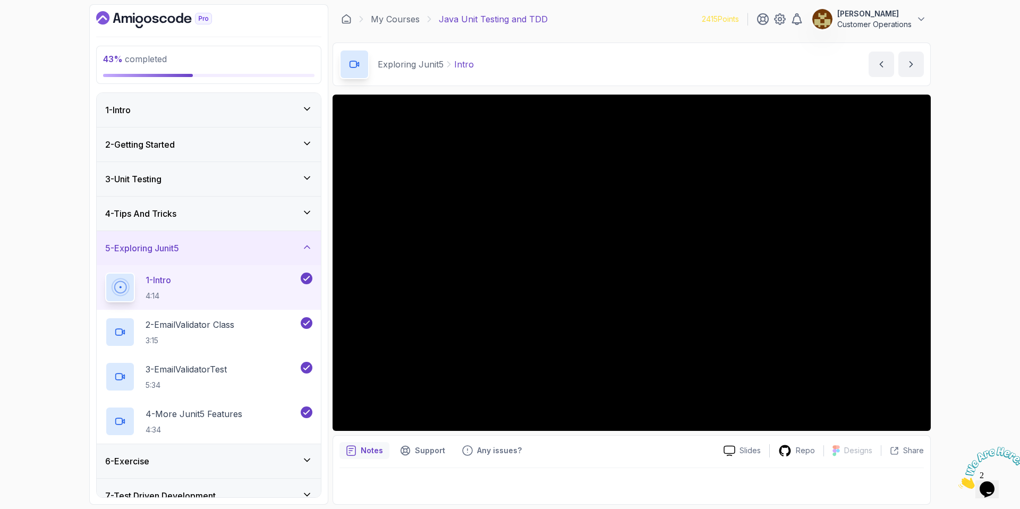
click at [302, 245] on icon at bounding box center [307, 247] width 11 height 11
